Goal: Find specific page/section: Find specific page/section

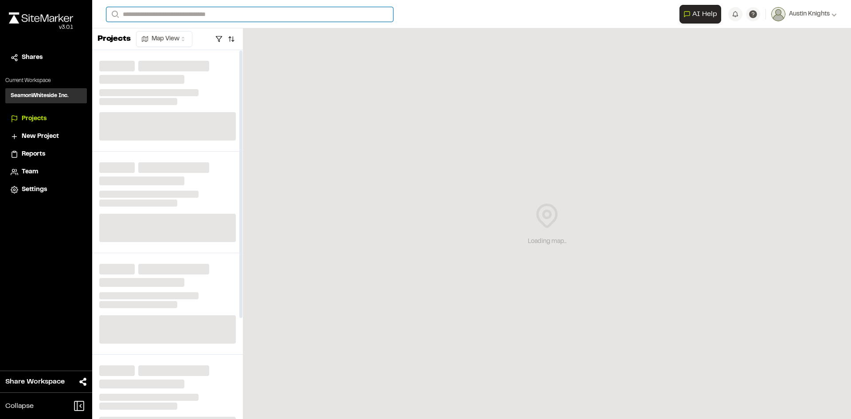
click at [213, 19] on input "Search" at bounding box center [249, 14] width 287 height 15
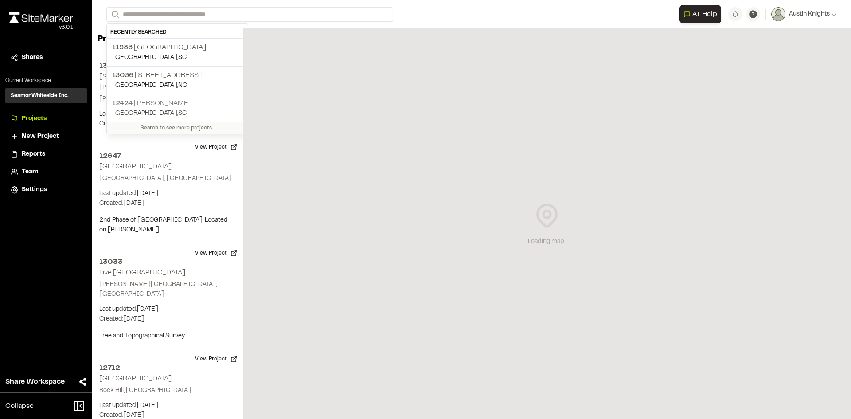
click at [164, 110] on p "[GEOGRAPHIC_DATA] , [GEOGRAPHIC_DATA]" at bounding box center [177, 114] width 130 height 10
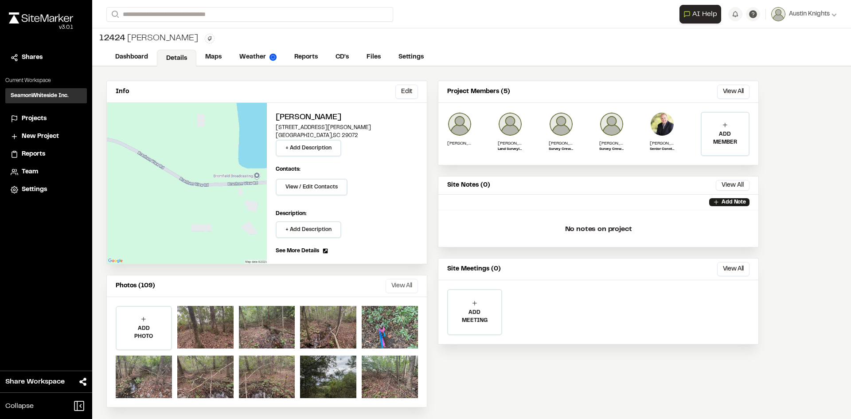
click at [395, 287] on button "View All" at bounding box center [402, 286] width 32 height 14
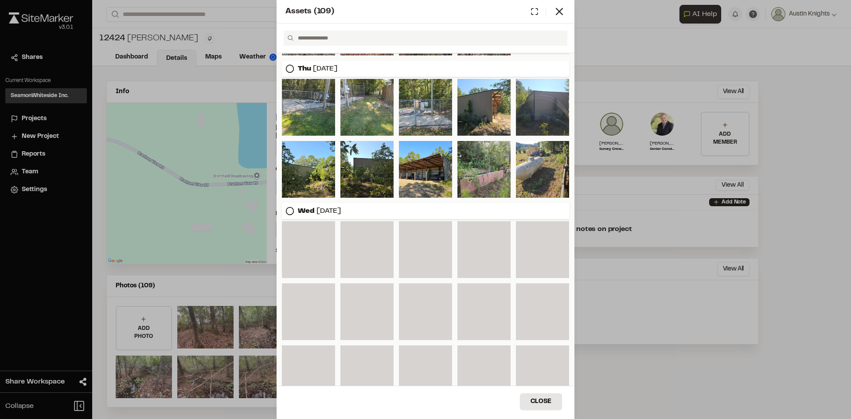
scroll to position [387, 0]
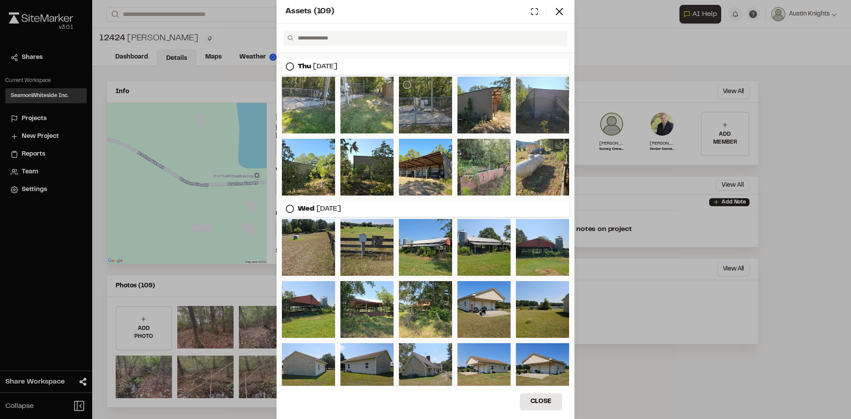
click at [422, 101] on div at bounding box center [425, 105] width 53 height 57
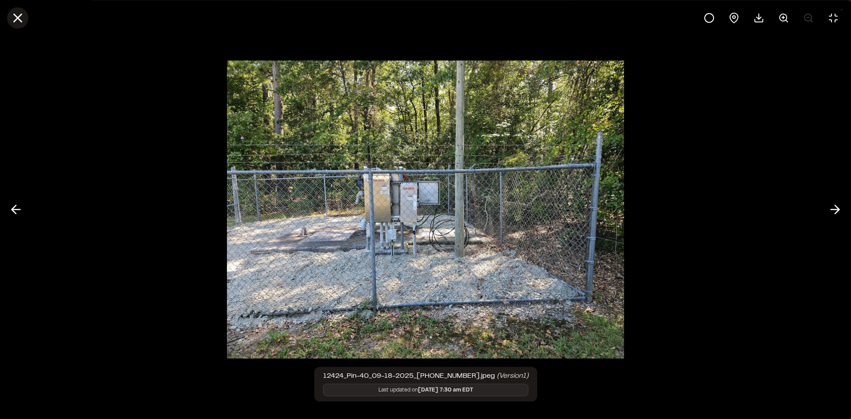
click at [16, 20] on line at bounding box center [18, 18] width 8 height 8
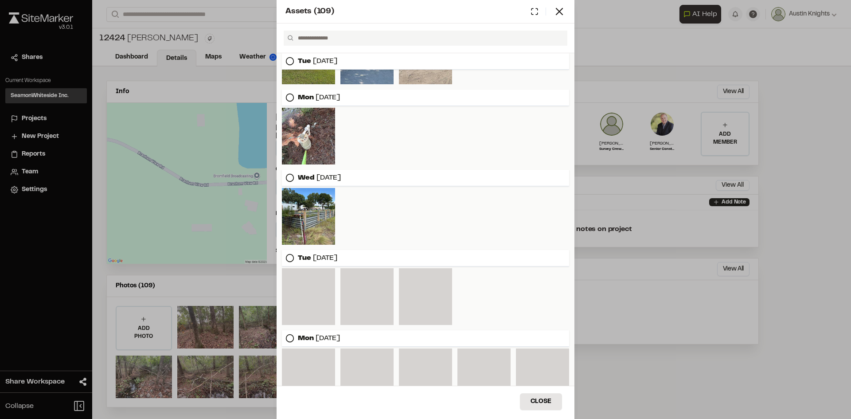
scroll to position [1353, 0]
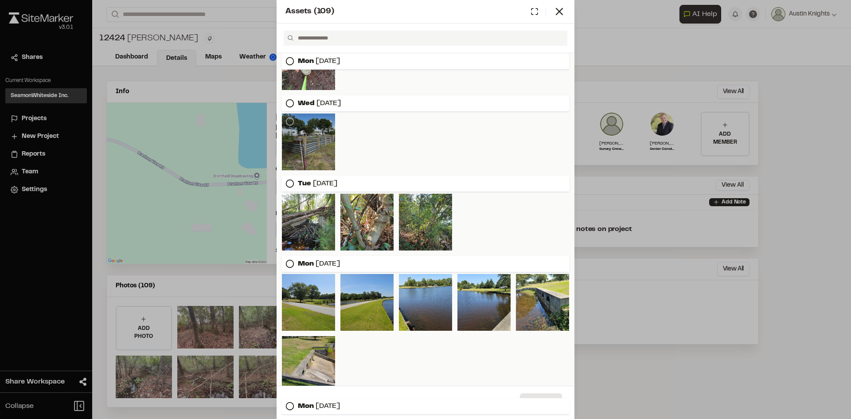
click at [311, 158] on div at bounding box center [308, 141] width 53 height 57
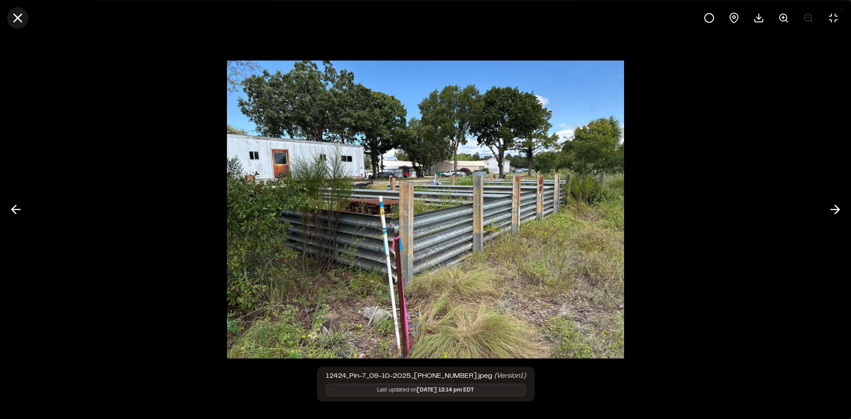
click at [20, 18] on icon at bounding box center [17, 17] width 15 height 15
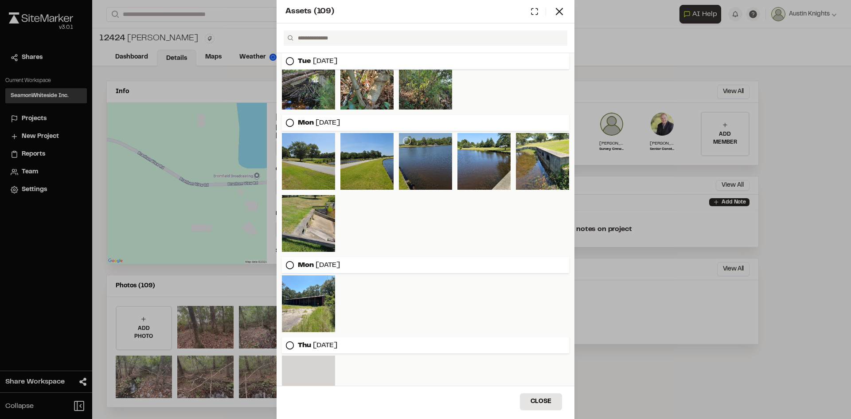
scroll to position [1525, 0]
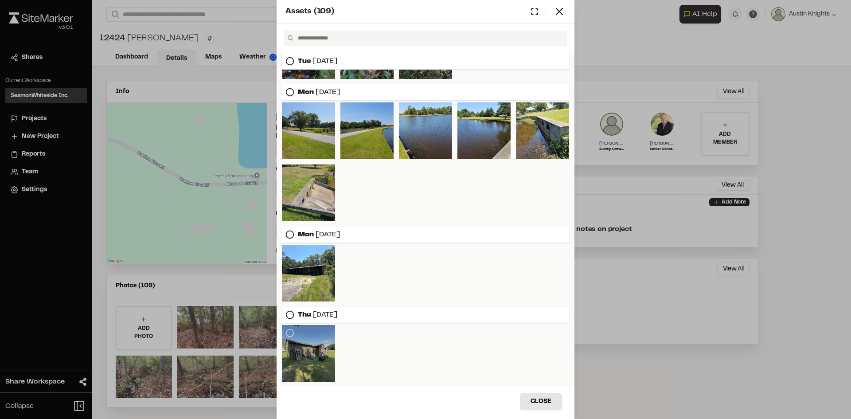
click at [315, 337] on div at bounding box center [308, 353] width 53 height 57
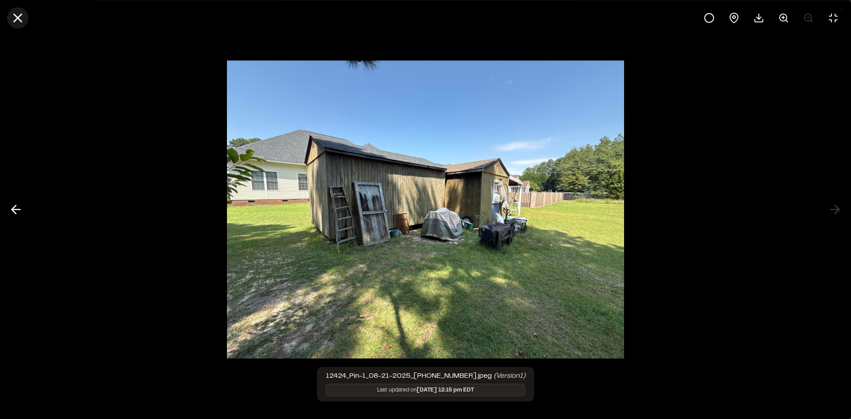
click at [22, 19] on icon at bounding box center [17, 17] width 15 height 15
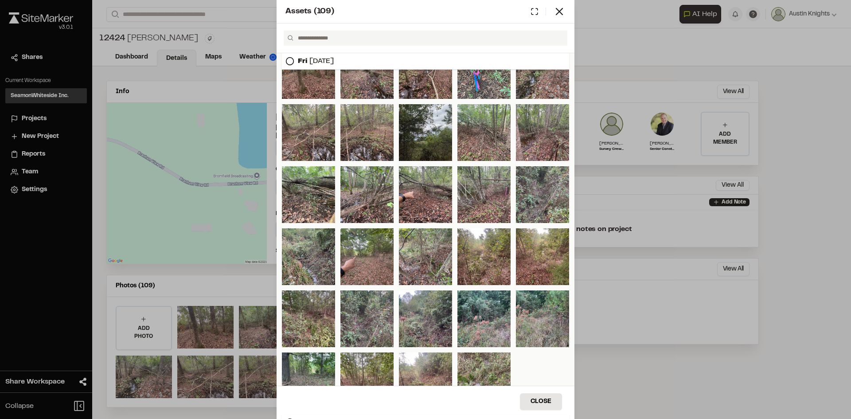
scroll to position [0, 0]
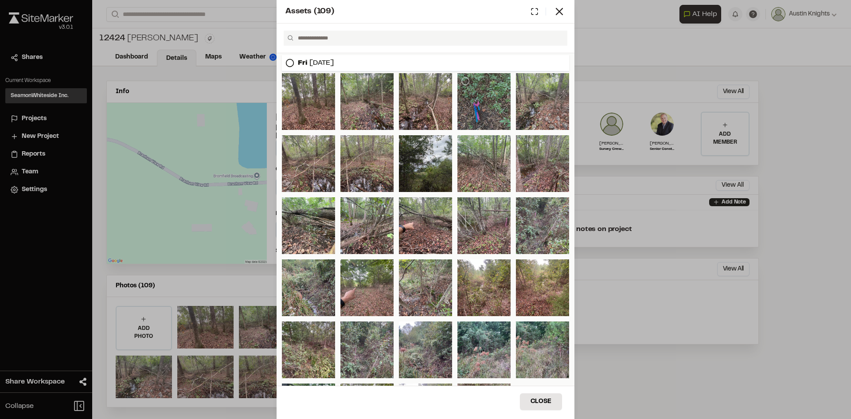
click at [503, 100] on div at bounding box center [483, 101] width 53 height 57
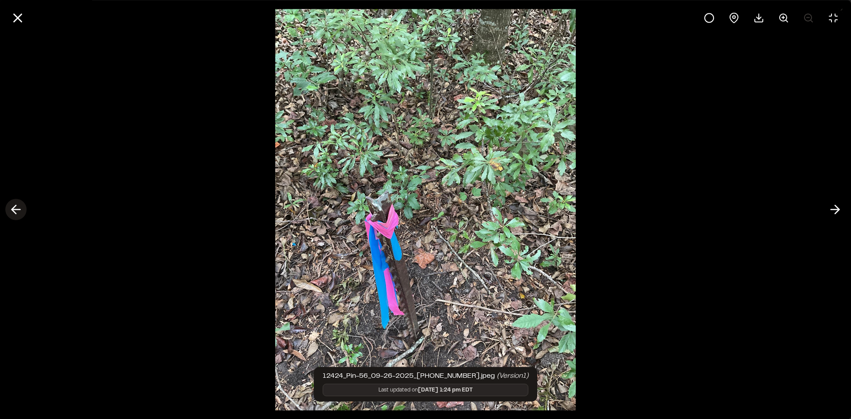
click at [17, 208] on icon at bounding box center [16, 209] width 14 height 15
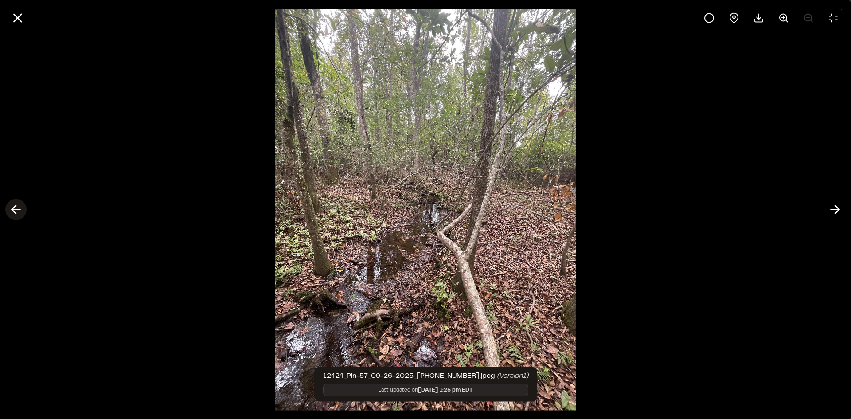
click at [17, 208] on icon at bounding box center [16, 209] width 14 height 15
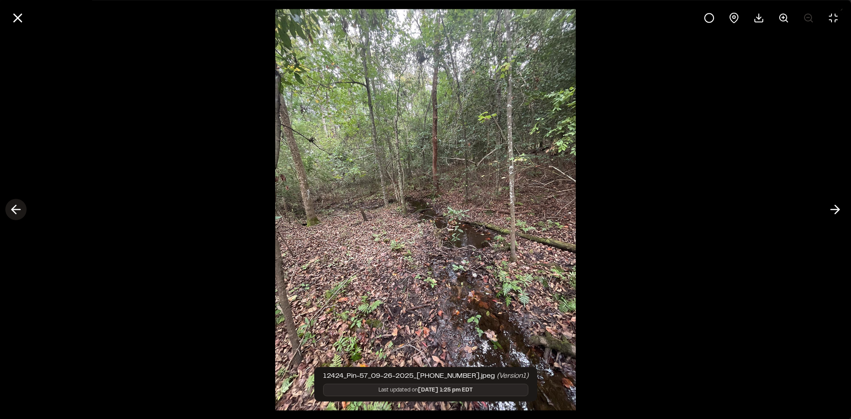
click at [17, 208] on icon at bounding box center [16, 209] width 14 height 15
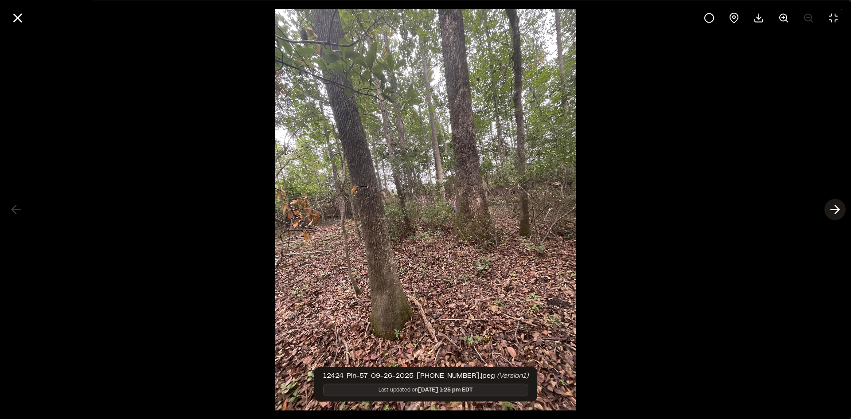
click at [833, 211] on icon at bounding box center [835, 209] width 14 height 15
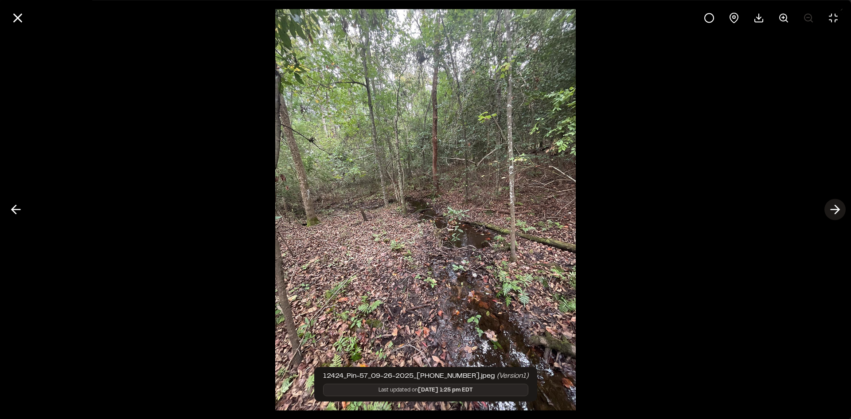
click at [836, 216] on icon at bounding box center [835, 209] width 14 height 15
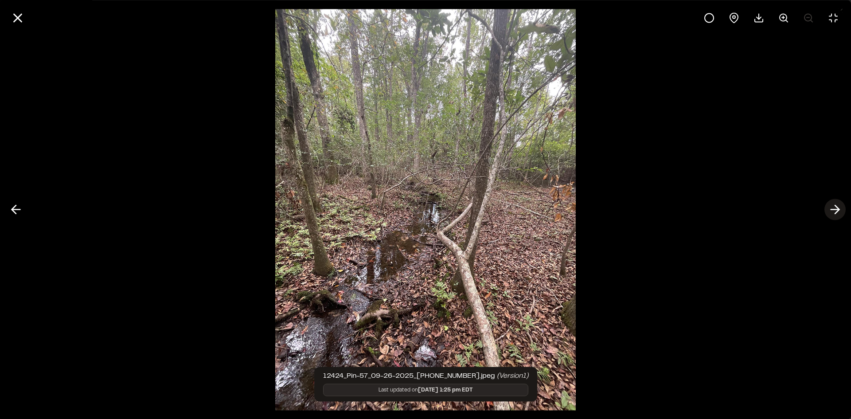
click at [836, 216] on icon at bounding box center [835, 209] width 14 height 15
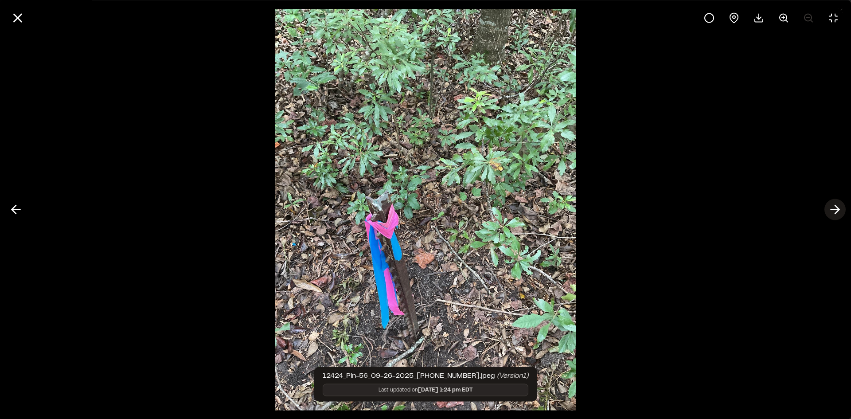
click at [836, 216] on icon at bounding box center [835, 209] width 14 height 15
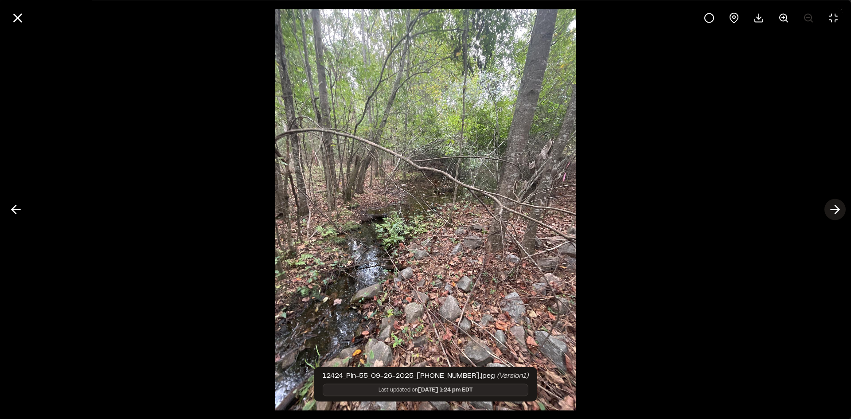
click at [836, 216] on icon at bounding box center [835, 209] width 14 height 15
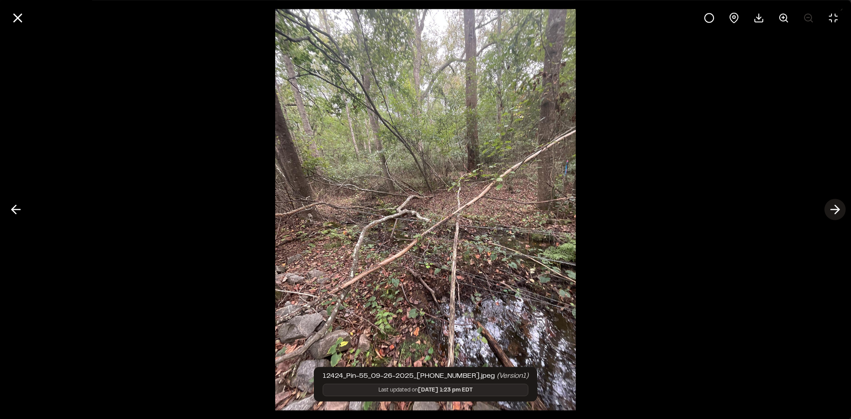
click at [836, 216] on icon at bounding box center [835, 209] width 14 height 15
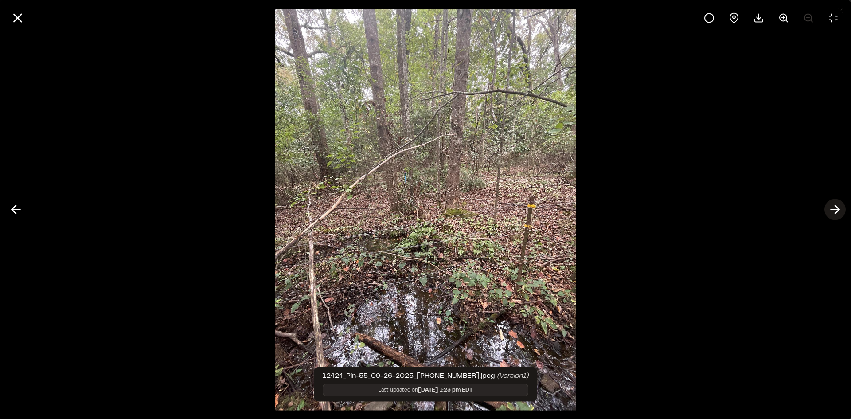
click at [836, 216] on icon at bounding box center [835, 209] width 14 height 15
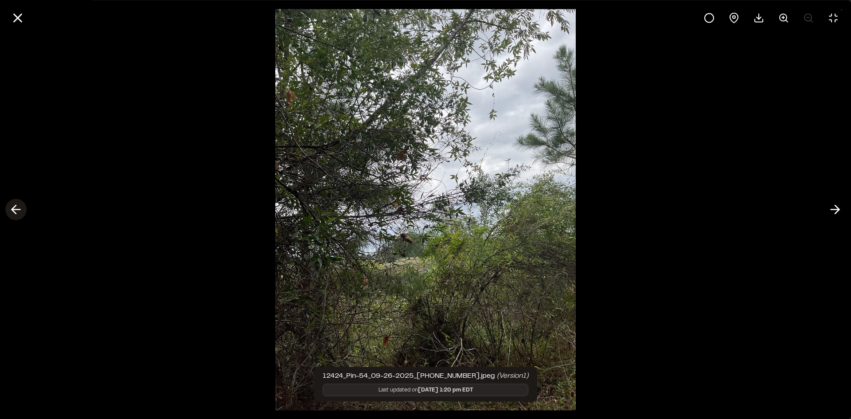
click at [11, 215] on icon at bounding box center [16, 209] width 14 height 15
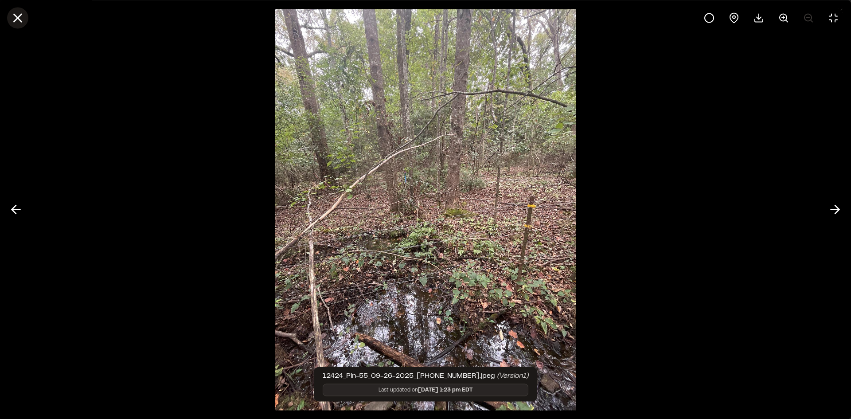
click at [22, 19] on icon at bounding box center [17, 17] width 15 height 15
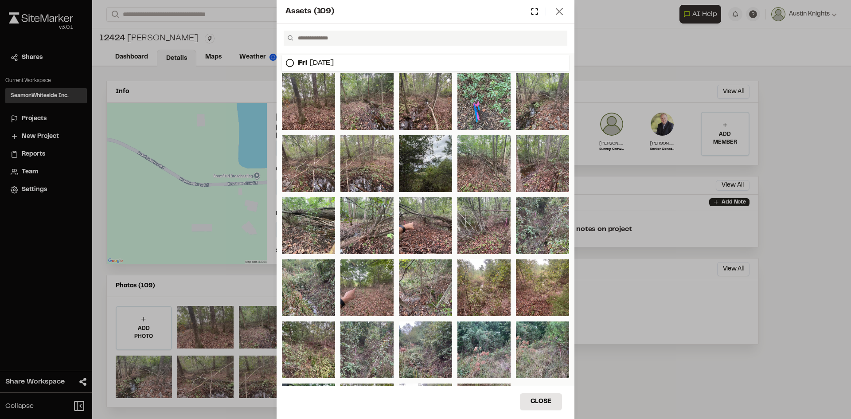
click at [555, 17] on icon at bounding box center [559, 11] width 12 height 12
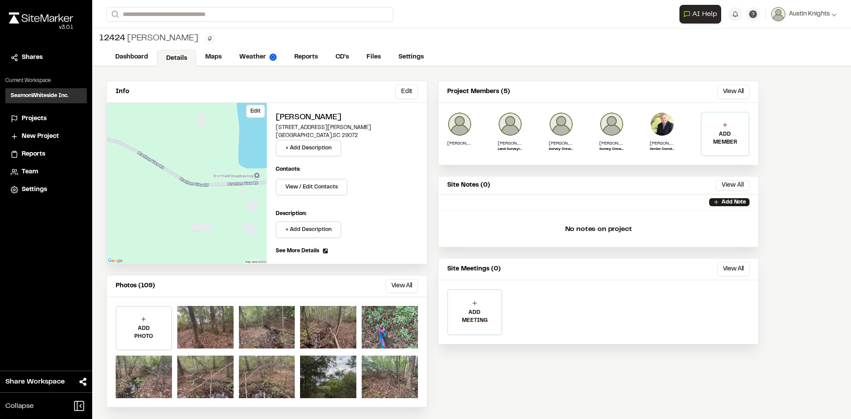
click at [256, 239] on div "Edit" at bounding box center [187, 183] width 160 height 161
click at [207, 58] on link "Maps" at bounding box center [213, 58] width 35 height 17
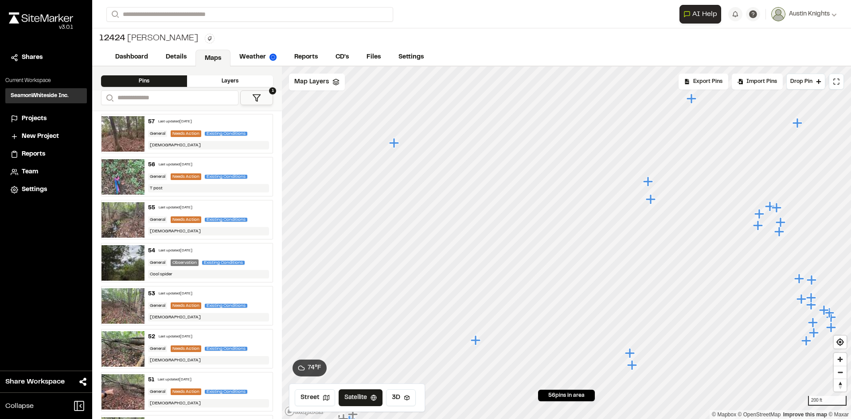
click at [652, 204] on icon "Map marker" at bounding box center [652, 200] width 12 height 12
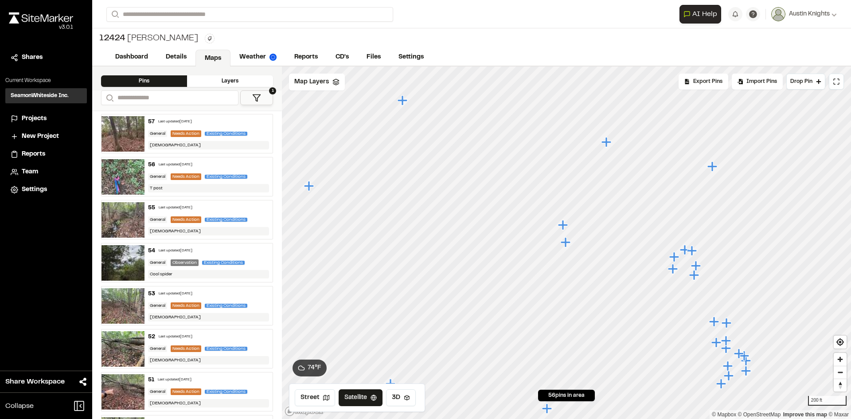
click at [564, 226] on icon "Map marker" at bounding box center [563, 225] width 10 height 10
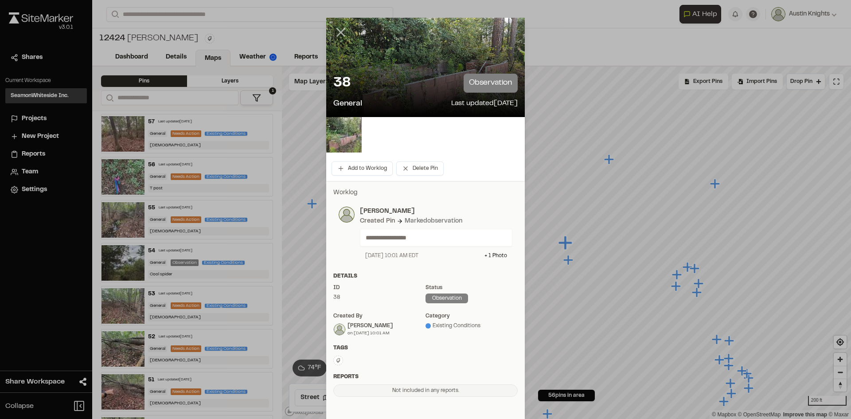
click at [338, 33] on line at bounding box center [341, 33] width 8 height 8
